Goal: Information Seeking & Learning: Understand process/instructions

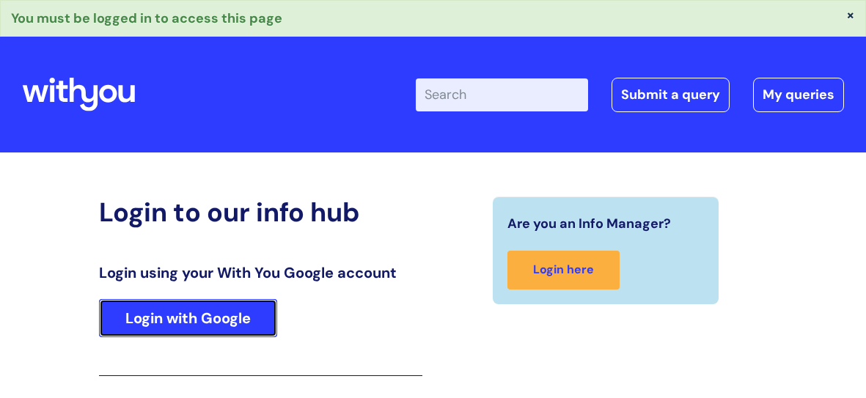
click at [212, 319] on link "Login with Google" at bounding box center [188, 318] width 178 height 38
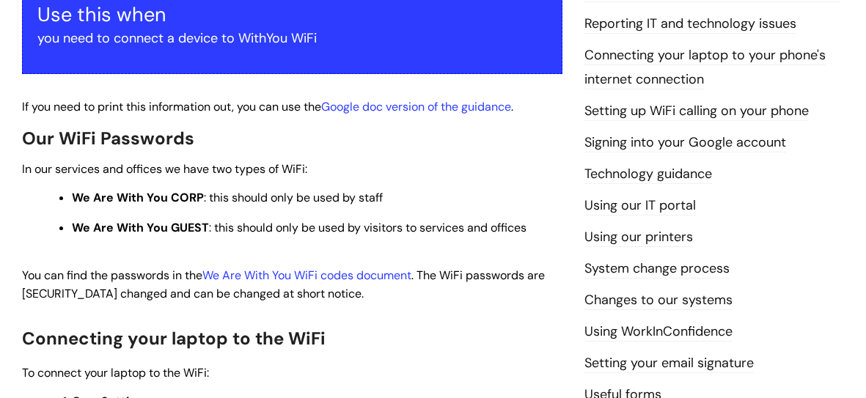
scroll to position [310, 0]
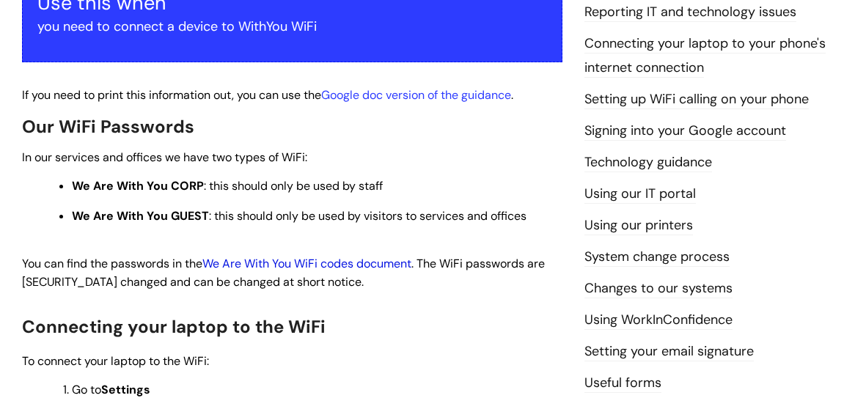
click at [285, 262] on link "We Are With You WiFi codes document" at bounding box center [306, 263] width 209 height 15
